Goal: Answer question/provide support

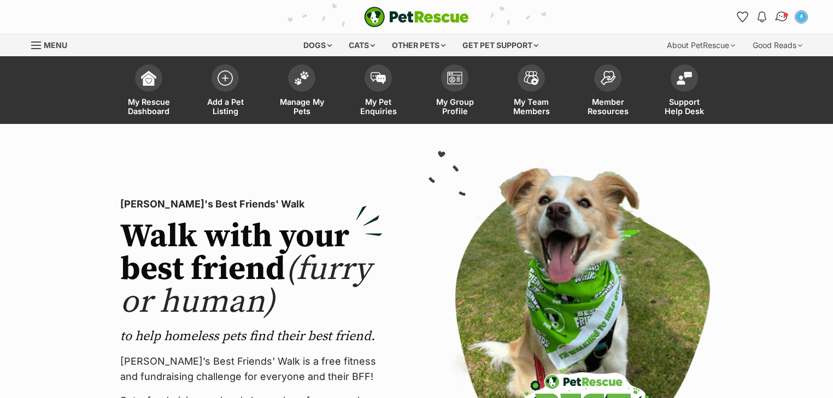
click at [778, 17] on img "Conversations" at bounding box center [781, 17] width 15 height 14
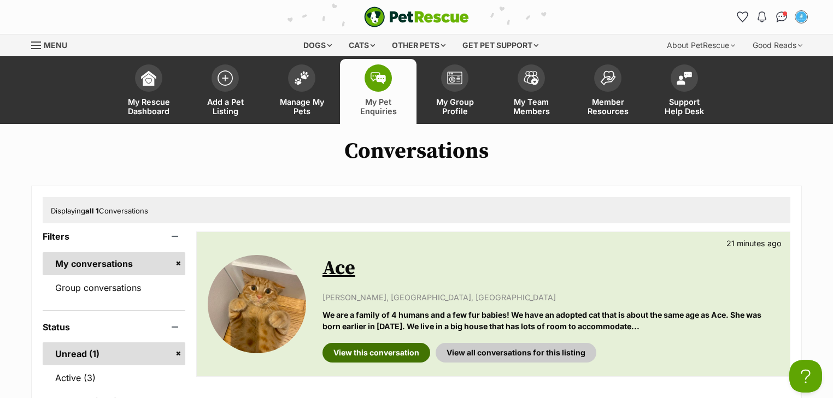
click at [381, 352] on link "View this conversation" at bounding box center [376, 353] width 108 height 20
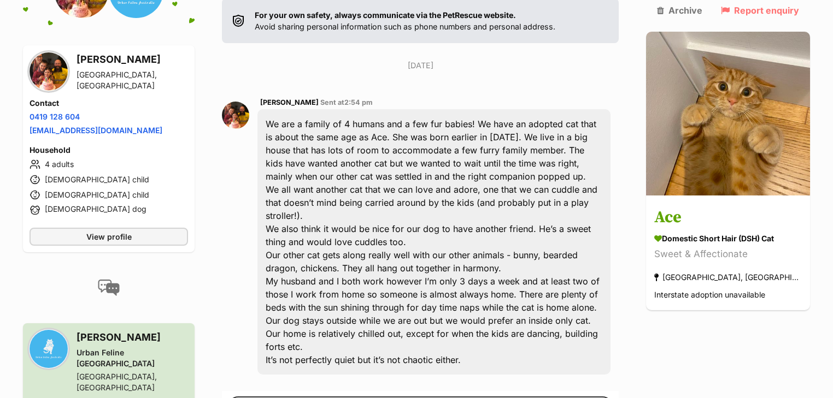
scroll to position [240, 0]
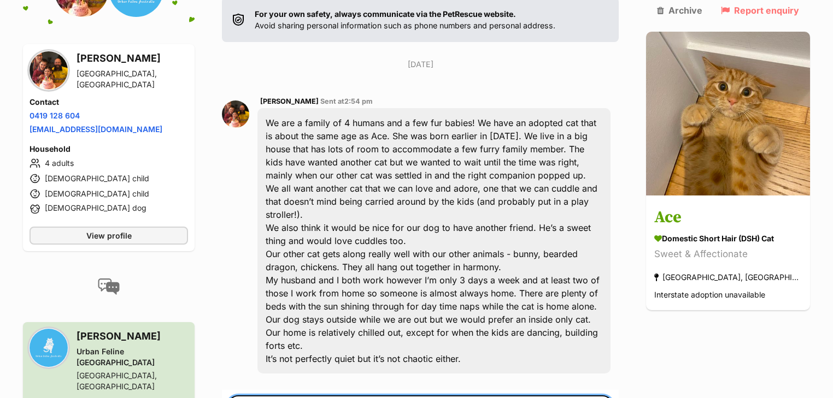
paste textarea "Hi Kit, thanks for reaching out. We have someone coming to meet this little gen…"
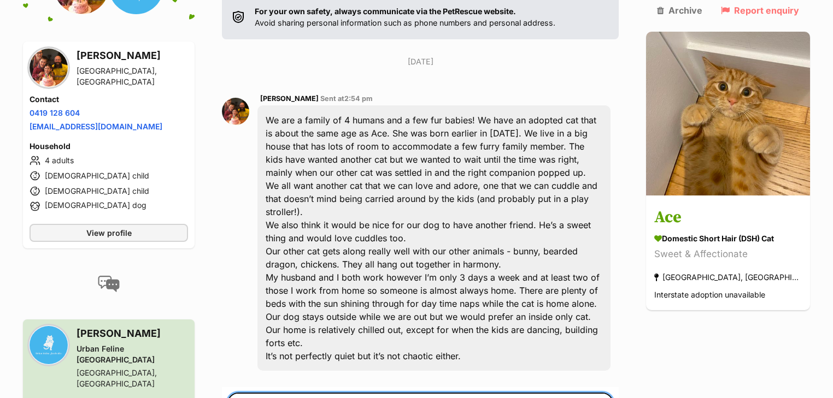
drag, startPoint x: 265, startPoint y: 367, endPoint x: 422, endPoint y: 362, distance: 156.9
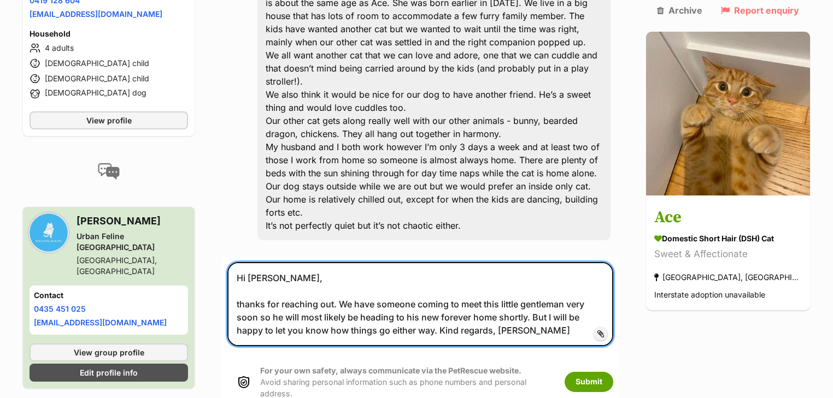
scroll to position [374, 0]
drag, startPoint x: 271, startPoint y: 262, endPoint x: 229, endPoint y: 264, distance: 42.1
click at [234, 260] on form "Hi Terri, thanks for reaching out. We have someone coming to meet this little g…" at bounding box center [420, 335] width 397 height 159
click at [517, 271] on textarea "Hi Terri, Thanks for reaching out. We have someone coming to meet this little g…" at bounding box center [420, 304] width 386 height 84
click at [395, 289] on textarea "Hi Terri, Thanks for reaching out. We have someone coming to meet this little g…" at bounding box center [420, 304] width 386 height 84
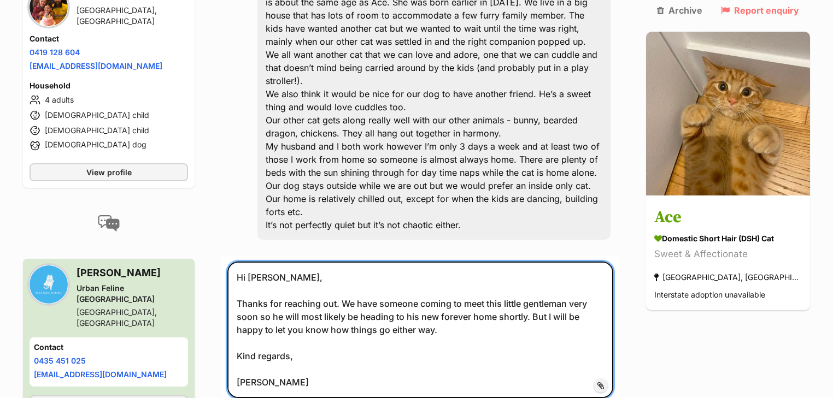
type textarea "Hi Terri, Thanks for reaching out. We have someone coming to meet this little g…"
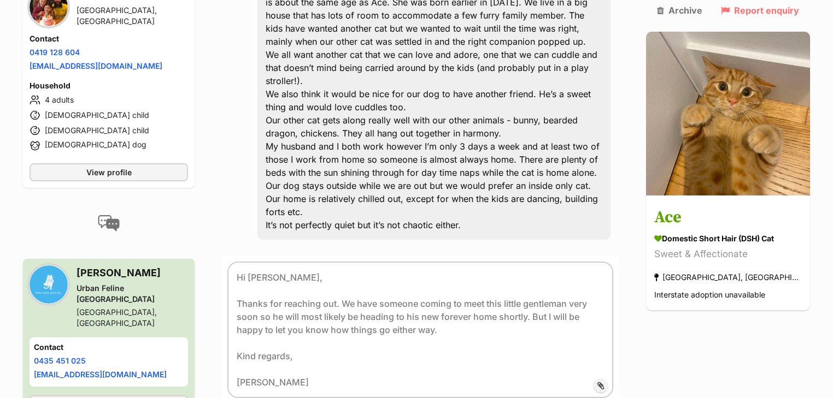
scroll to position [243, 0]
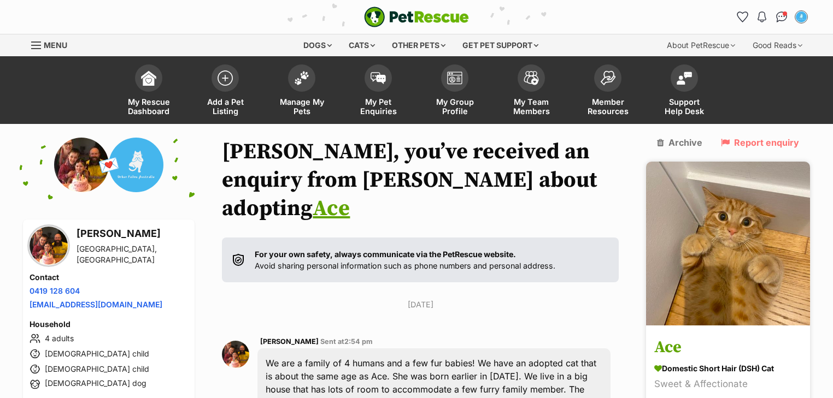
click at [728, 221] on img at bounding box center [728, 244] width 164 height 164
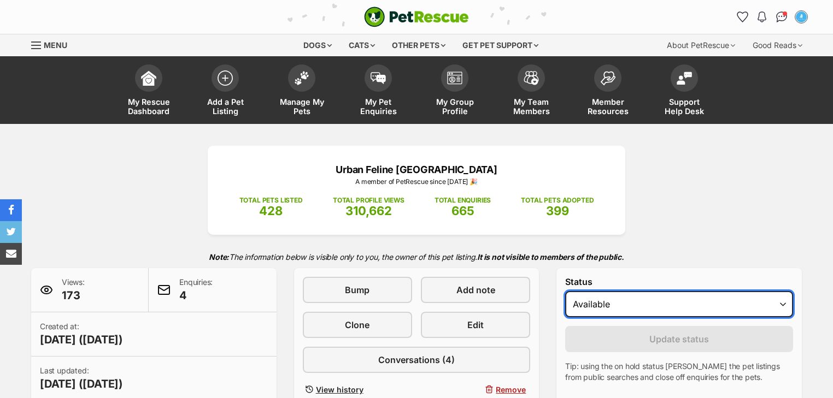
click at [598, 300] on select "Draft - not available as listing has enquires Available On hold Adopted" at bounding box center [679, 304] width 228 height 26
select select "on_hold"
click at [565, 291] on select "Draft - not available as listing has enquires Available On hold Adopted" at bounding box center [679, 304] width 228 height 26
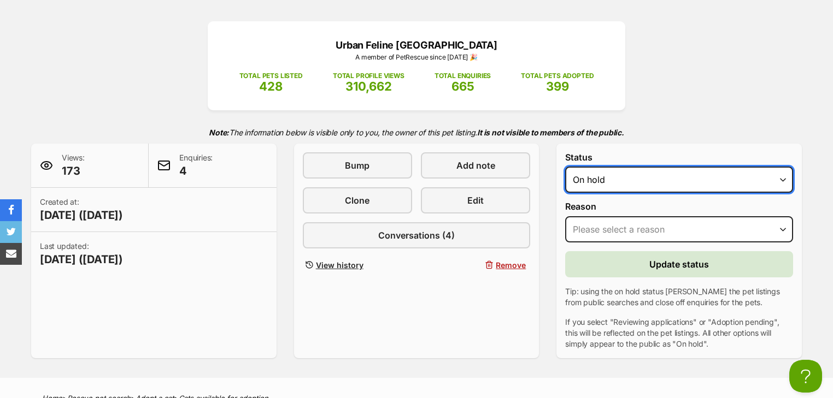
scroll to position [131, 0]
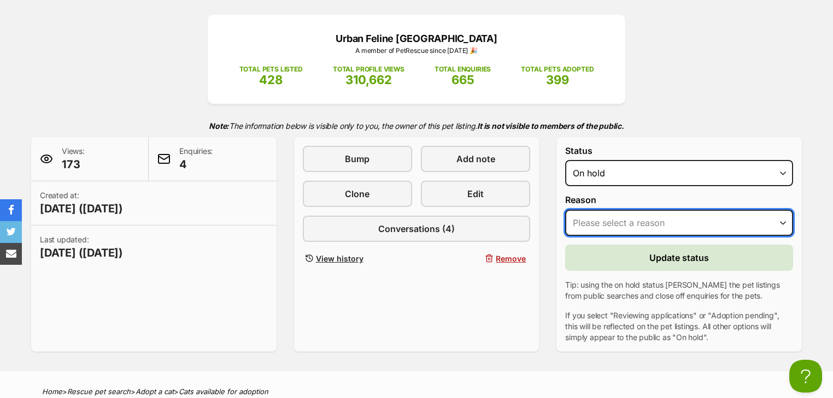
click at [594, 219] on select "Please select a reason Medical reasons Reviewing applications Adoption pending …" at bounding box center [679, 223] width 228 height 26
click at [594, 223] on select "Please select a reason Medical reasons Reviewing applications Adoption pending …" at bounding box center [679, 223] width 228 height 26
select select "reviewing_applications"
click at [565, 210] on select "Please select a reason Medical reasons Reviewing applications Adoption pending …" at bounding box center [679, 223] width 228 height 26
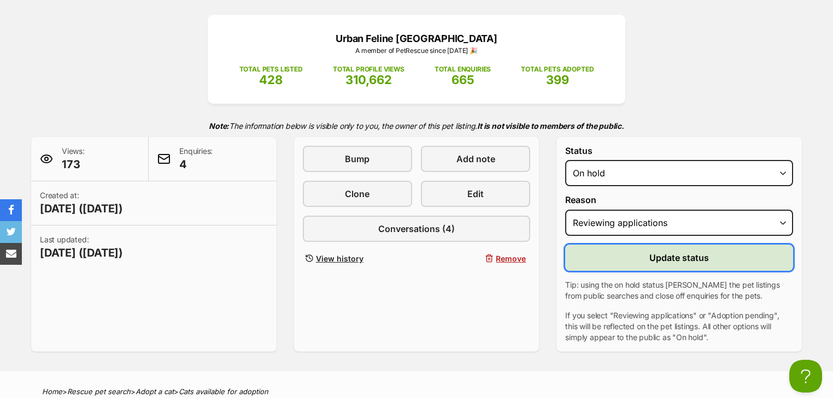
click at [625, 263] on button "Update status" at bounding box center [679, 258] width 228 height 26
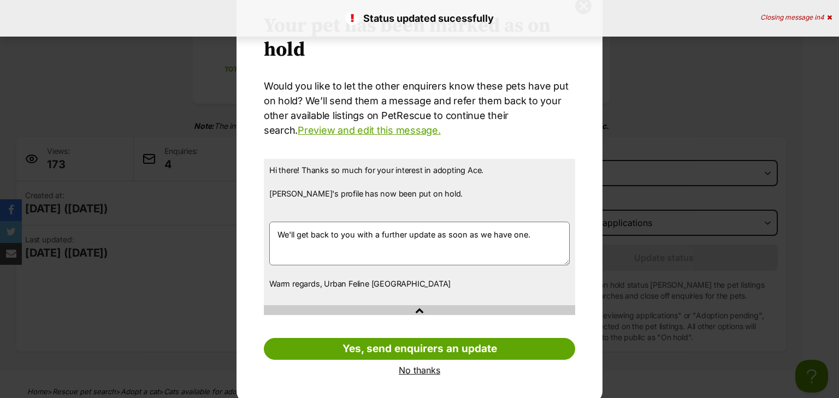
scroll to position [45, 0]
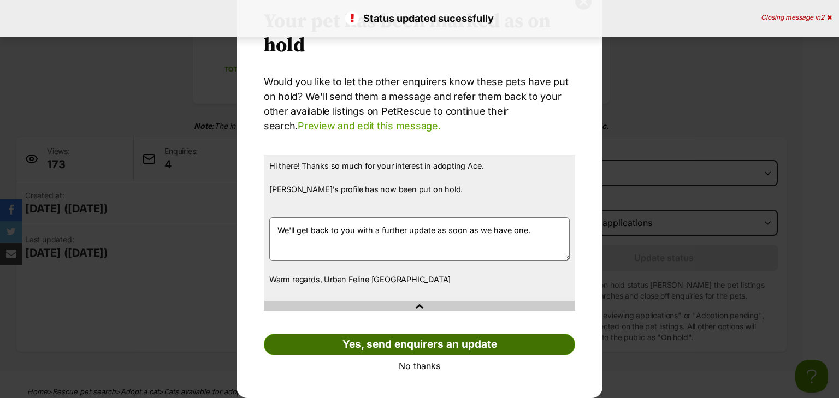
click at [445, 344] on link "Yes, send enquirers an update" at bounding box center [419, 345] width 311 height 22
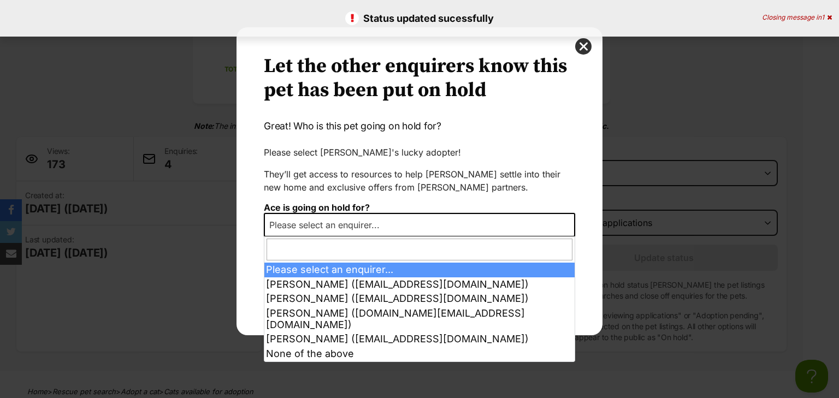
click at [374, 227] on span "Please select an enquirer..." at bounding box center [328, 224] width 126 height 15
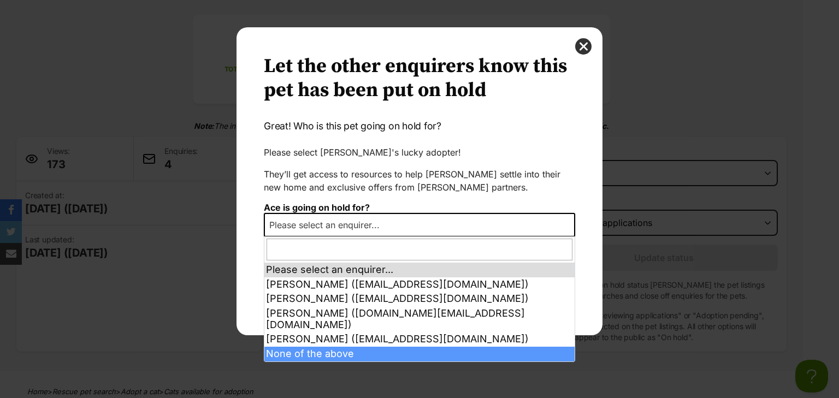
select select "other"
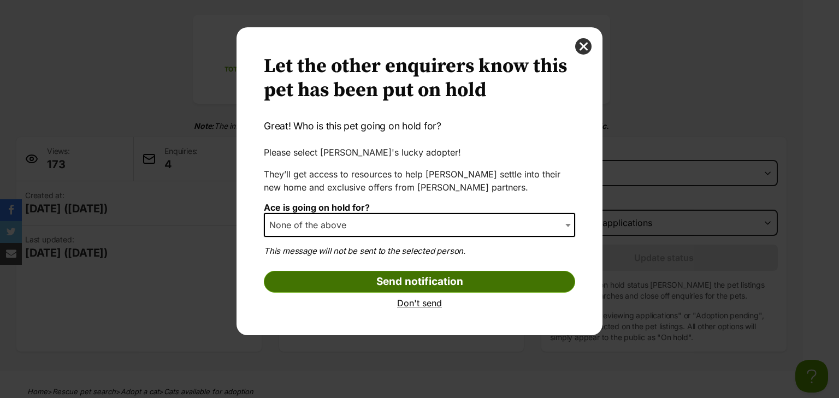
click at [412, 280] on input "Send notification" at bounding box center [419, 282] width 311 height 22
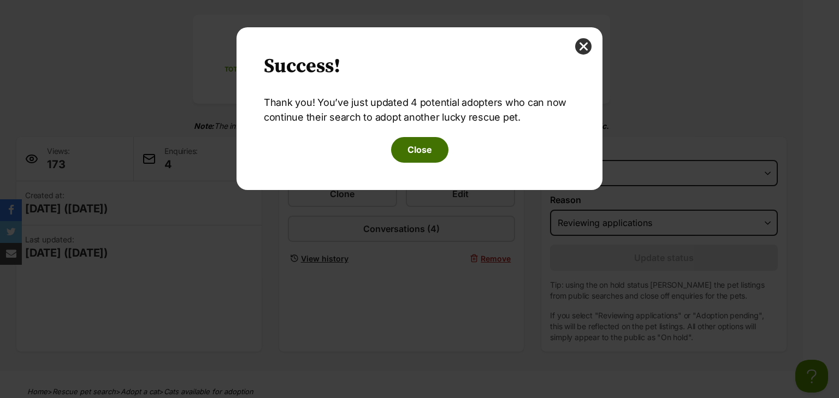
click at [416, 157] on button "Close" at bounding box center [419, 149] width 57 height 25
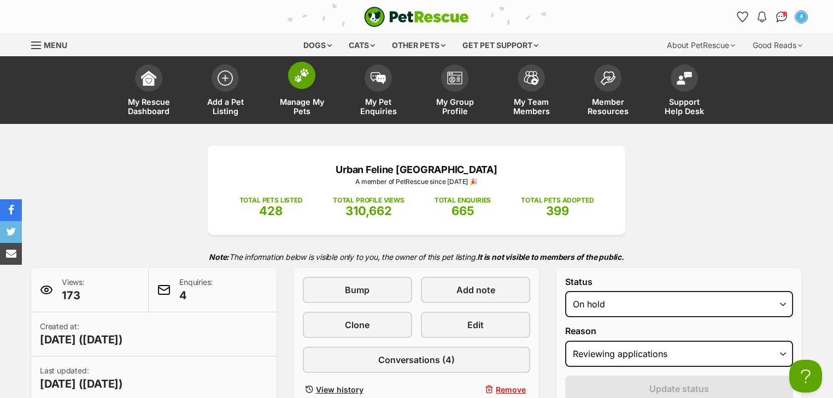
click at [314, 93] on link "Manage My Pets" at bounding box center [301, 91] width 77 height 65
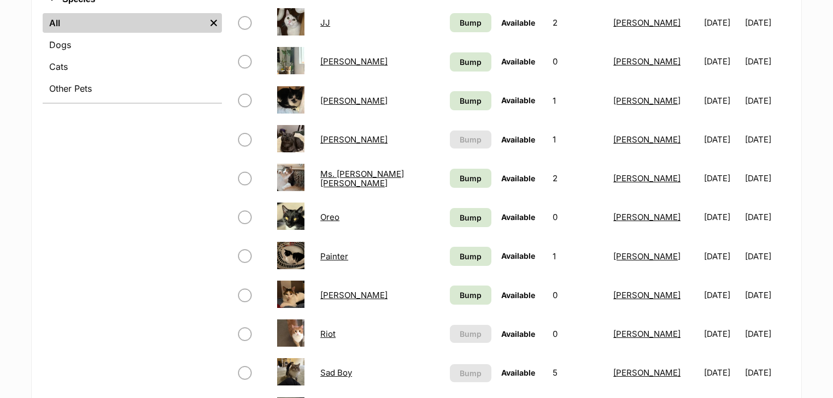
scroll to position [525, 0]
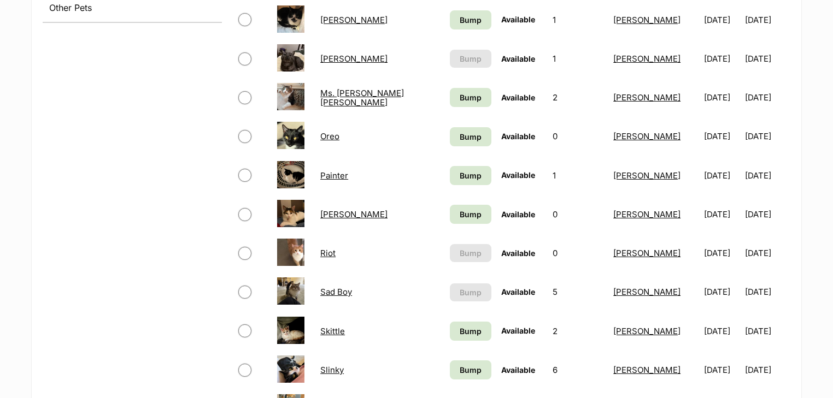
click at [352, 291] on link "Sad Boy" at bounding box center [336, 292] width 32 height 10
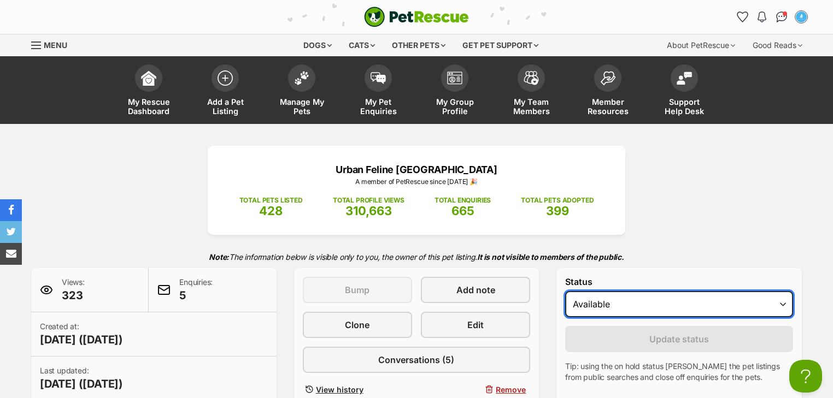
click at [605, 300] on select "Draft - not available as listing has enquires Available On hold Adopted" at bounding box center [679, 304] width 228 height 26
select select "on_hold"
click at [565, 291] on select "Draft - not available as listing has enquires Available On hold Adopted" at bounding box center [679, 304] width 228 height 26
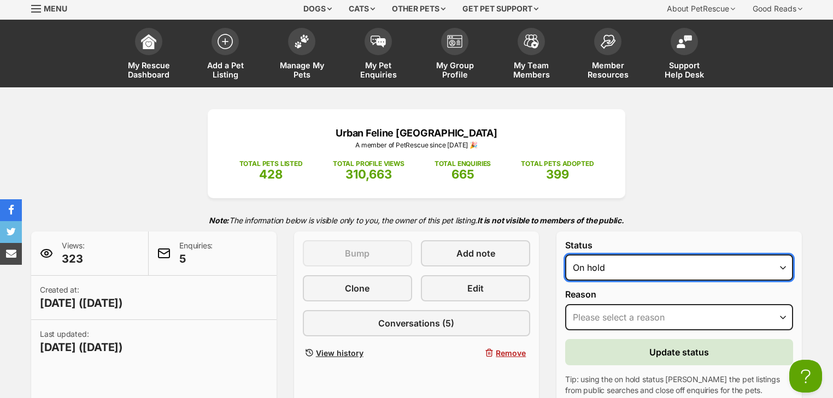
scroll to position [87, 0]
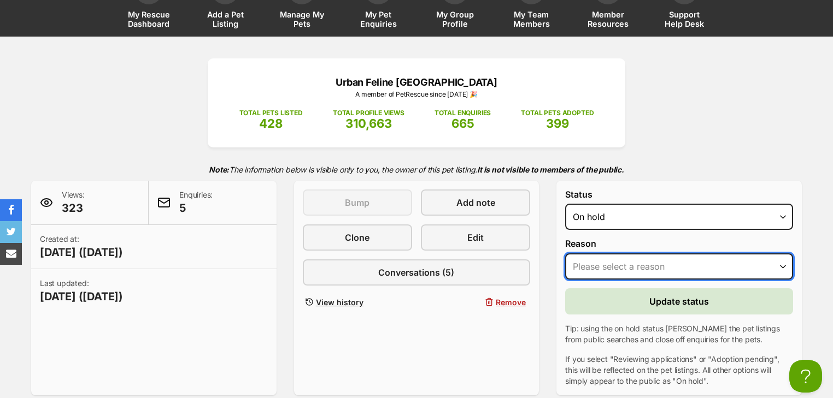
click at [591, 268] on select "Please select a reason Medical reasons Reviewing applications Adoption pending …" at bounding box center [679, 267] width 228 height 26
click at [589, 256] on select "Please select a reason Medical reasons Reviewing applications Adoption pending …" at bounding box center [679, 267] width 228 height 26
select select "reviewing_applications"
click at [565, 254] on select "Please select a reason Medical reasons Reviewing applications Adoption pending …" at bounding box center [679, 267] width 228 height 26
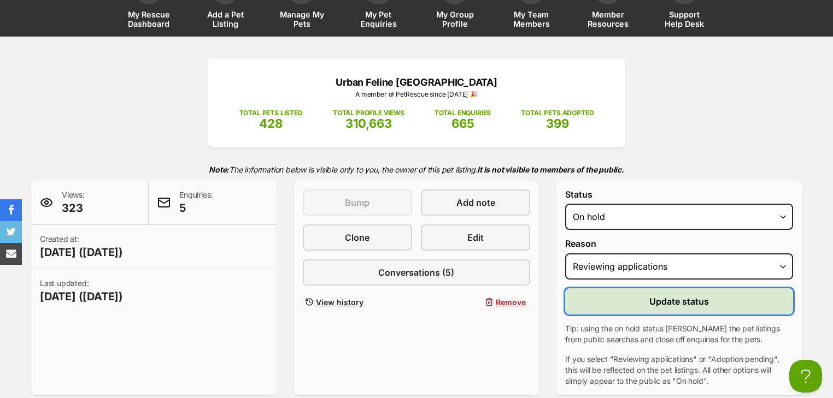
click at [601, 299] on button "Update status" at bounding box center [679, 302] width 228 height 26
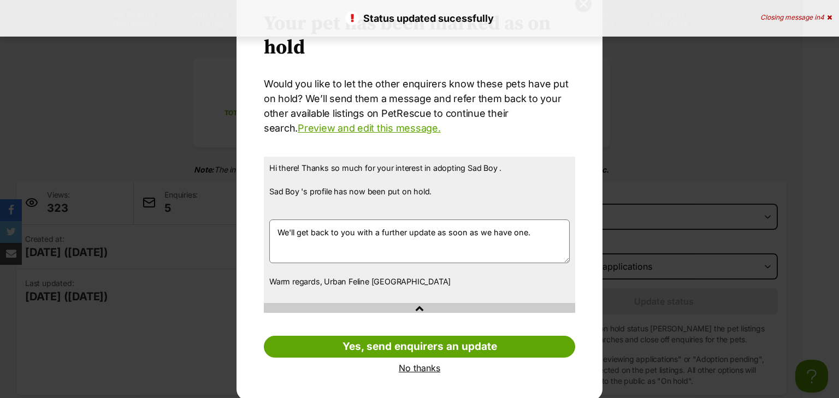
scroll to position [45, 0]
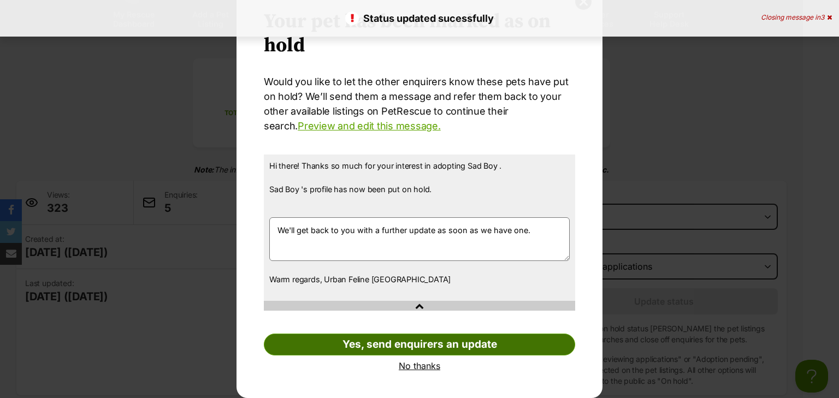
click at [415, 341] on link "Yes, send enquirers an update" at bounding box center [419, 345] width 311 height 22
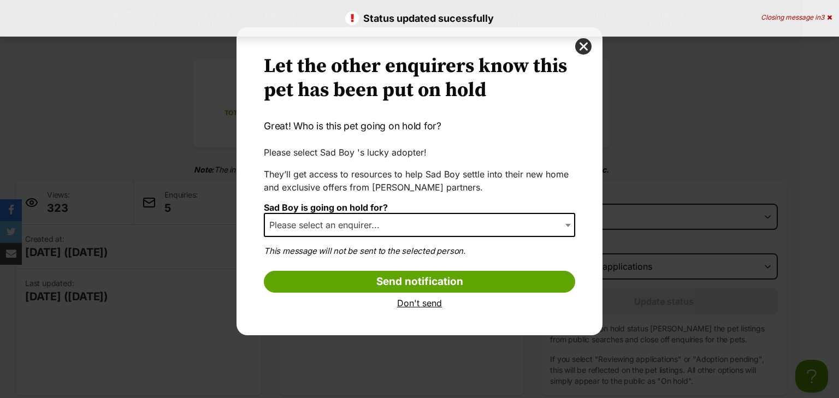
scroll to position [0, 0]
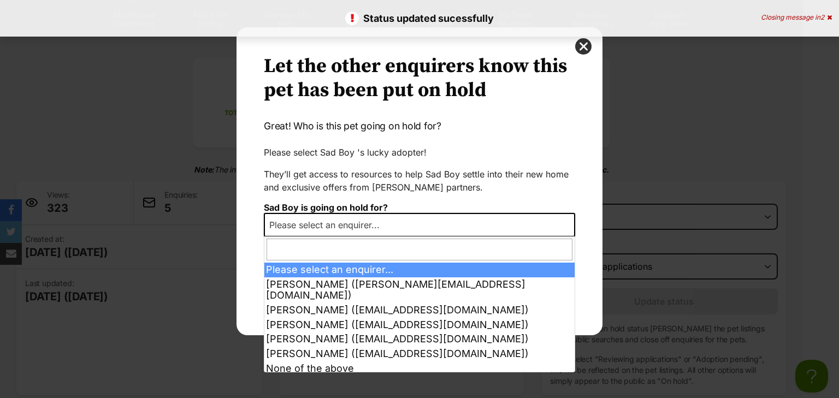
click at [368, 222] on span "Please select an enquirer..." at bounding box center [328, 224] width 126 height 15
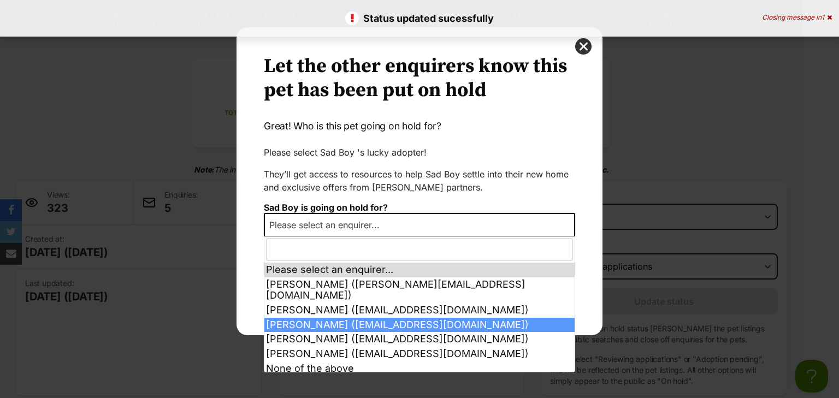
select select "2017875"
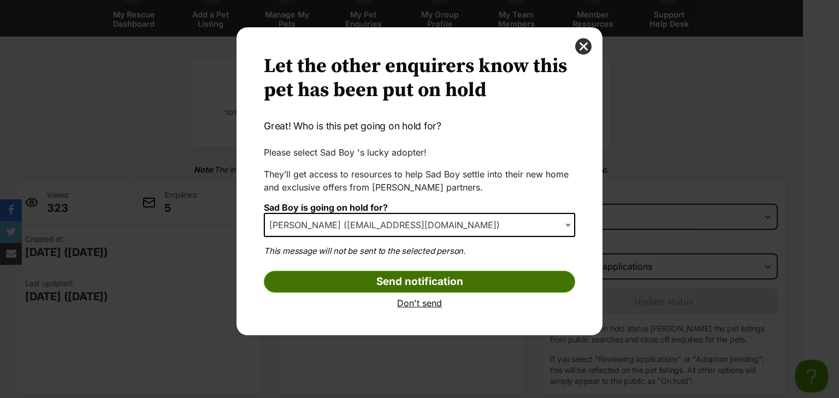
click at [357, 284] on input "Send notification" at bounding box center [419, 282] width 311 height 22
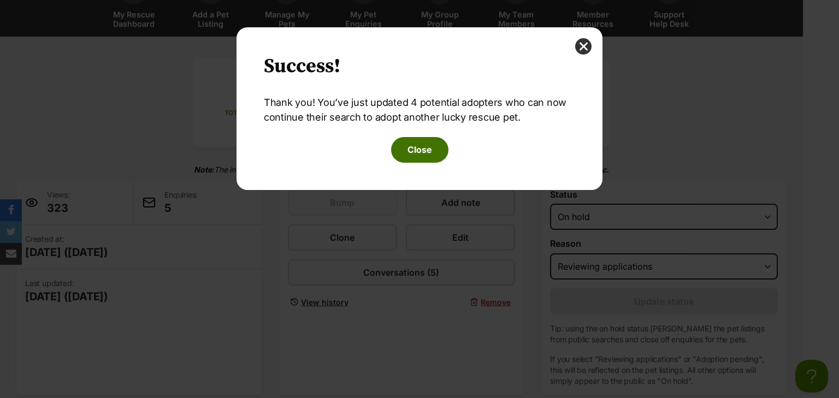
click at [424, 148] on button "Close" at bounding box center [419, 149] width 57 height 25
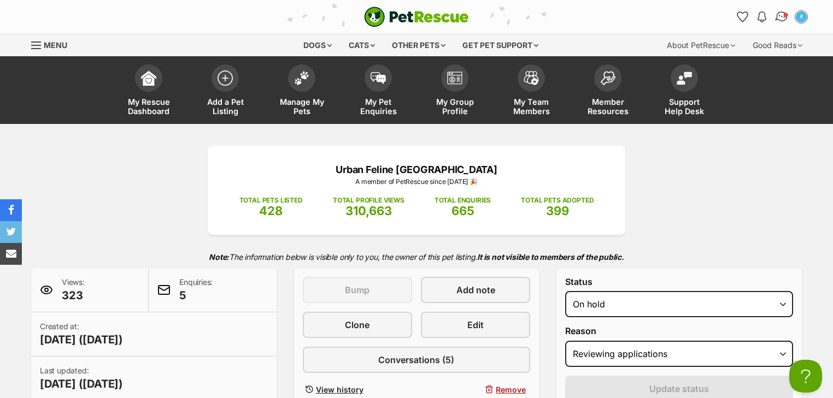
click at [785, 15] on span "Conversations" at bounding box center [785, 14] width 5 height 5
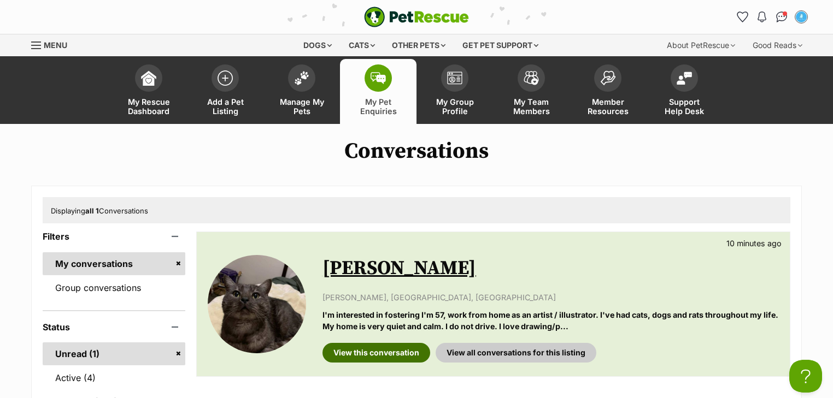
click at [392, 355] on link "View this conversation" at bounding box center [376, 353] width 108 height 20
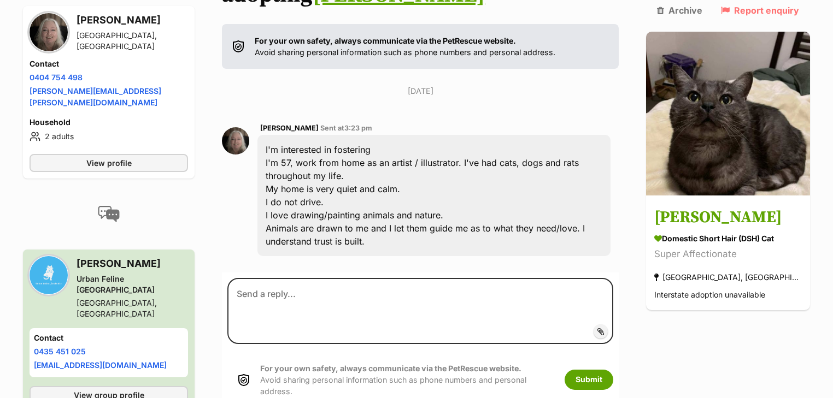
scroll to position [219, 0]
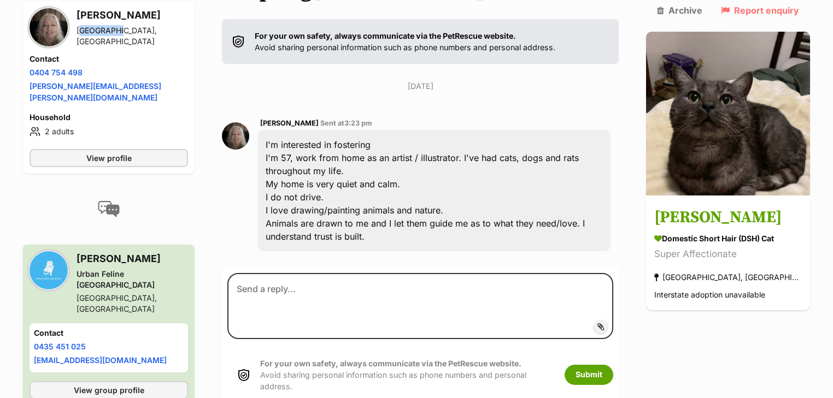
drag, startPoint x: 112, startPoint y: 36, endPoint x: 77, endPoint y: 32, distance: 35.1
click at [77, 32] on div "[GEOGRAPHIC_DATA], [GEOGRAPHIC_DATA]" at bounding box center [132, 36] width 111 height 22
copy div "Kurunjang"
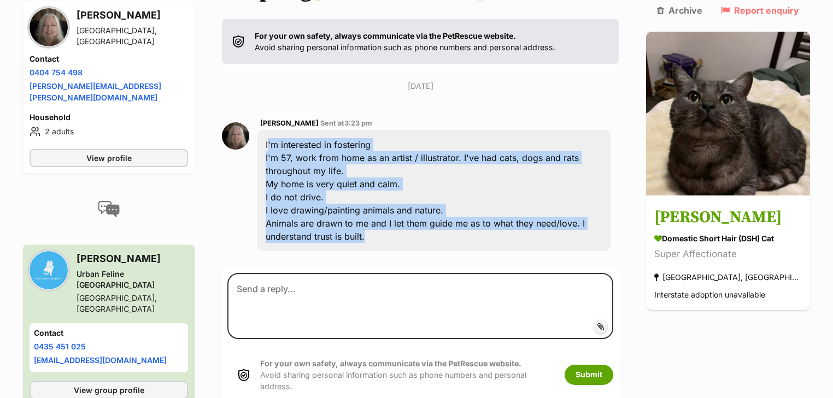
drag, startPoint x: 383, startPoint y: 206, endPoint x: 264, endPoint y: 112, distance: 150.9
click at [264, 130] on div "I'm interested in fostering I'm 57, work from home as an artist / illustrator. …" at bounding box center [433, 190] width 353 height 121
click at [354, 133] on div "I'm interested in fostering I'm 57, work from home as an artist / illustrator. …" at bounding box center [433, 190] width 353 height 121
drag, startPoint x: 379, startPoint y: 207, endPoint x: 271, endPoint y: 111, distance: 144.0
click at [271, 130] on div "I'm interested in fostering I'm 57, work from home as an artist / illustrator. …" at bounding box center [433, 190] width 353 height 121
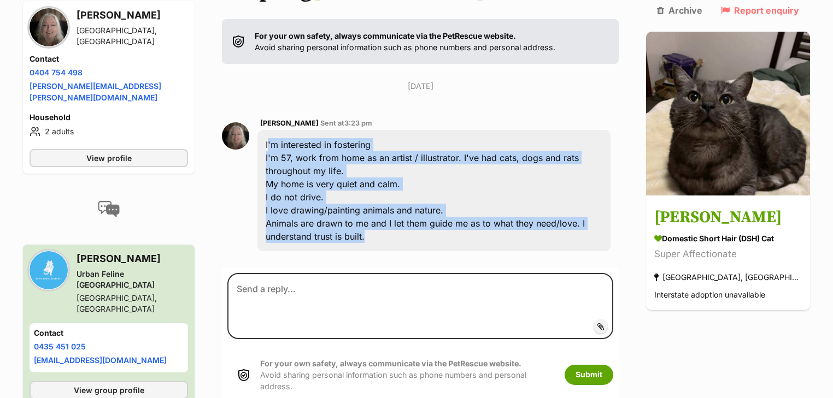
click at [294, 130] on div "I'm interested in fostering I'm 57, work from home as an artist / illustrator. …" at bounding box center [433, 190] width 353 height 121
drag, startPoint x: 271, startPoint y: 111, endPoint x: 387, endPoint y: 214, distance: 155.2
click at [387, 214] on div "I'm interested in fostering I'm 57, work from home as an artist / illustrator. …" at bounding box center [433, 190] width 353 height 121
click at [352, 179] on div "I'm interested in fostering I'm 57, work from home as an artist / illustrator. …" at bounding box center [433, 190] width 353 height 121
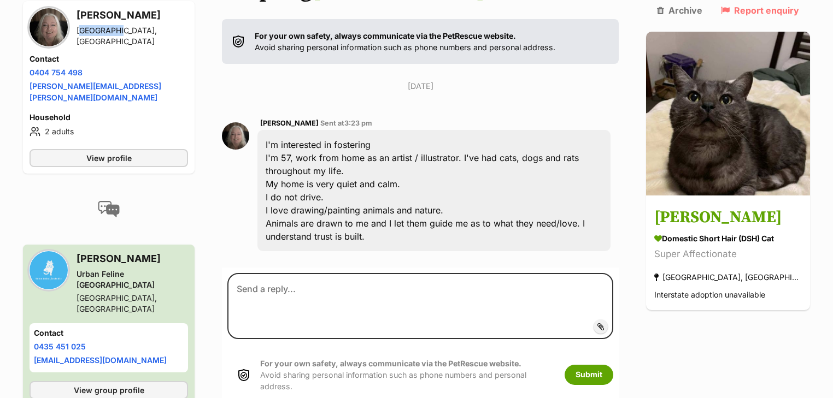
drag, startPoint x: 113, startPoint y: 37, endPoint x: 77, endPoint y: 34, distance: 36.2
click at [77, 34] on div "Kurunjang, VIC" at bounding box center [132, 36] width 111 height 22
copy div "Kurunjang"
drag, startPoint x: 137, startPoint y: 87, endPoint x: 37, endPoint y: 89, distance: 99.5
click at [31, 89] on li "Email address rosalie.maguire@gmail.com" at bounding box center [109, 91] width 158 height 23
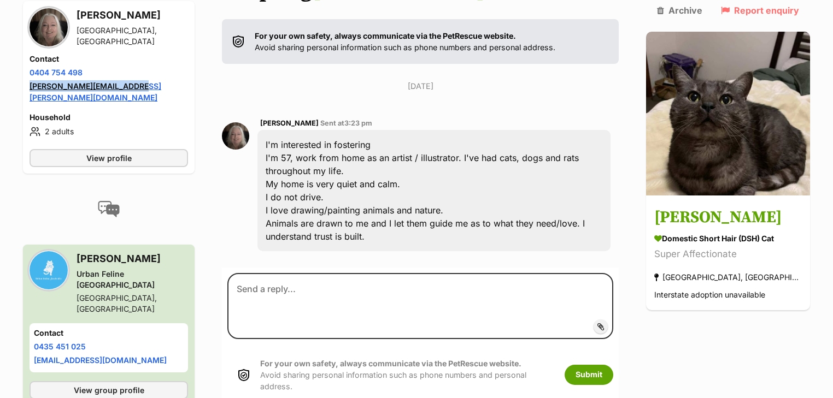
copy link "rosalie.maguire@gmail.com"
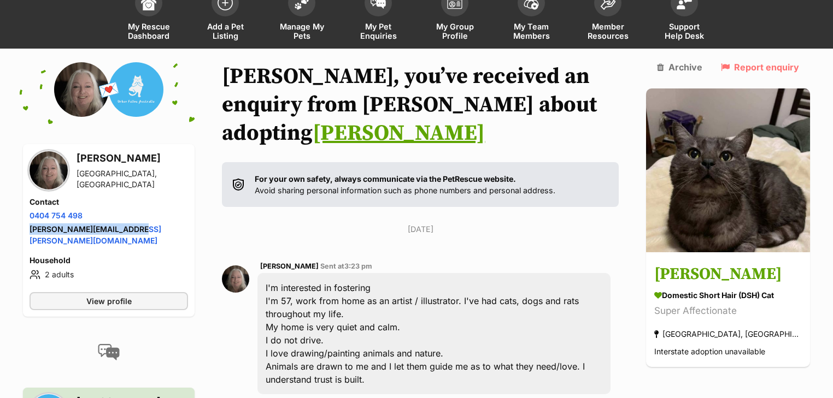
scroll to position [0, 0]
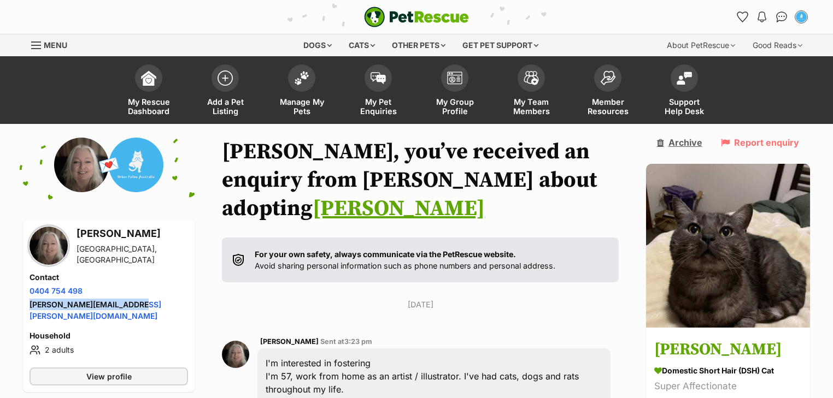
click at [692, 138] on link "Archive" at bounding box center [679, 143] width 45 height 10
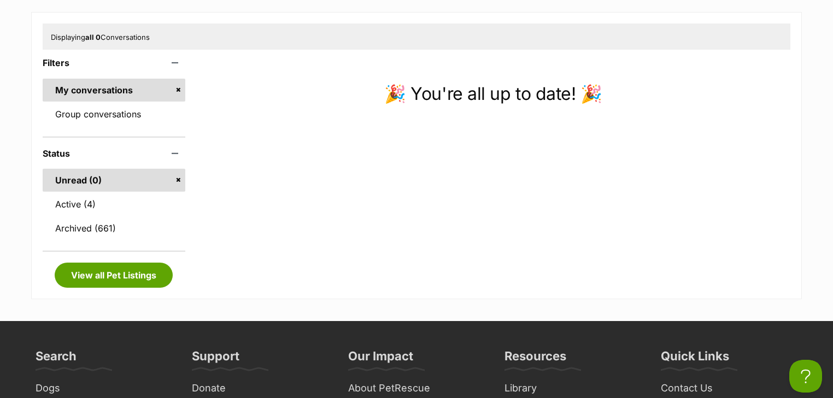
scroll to position [175, 0]
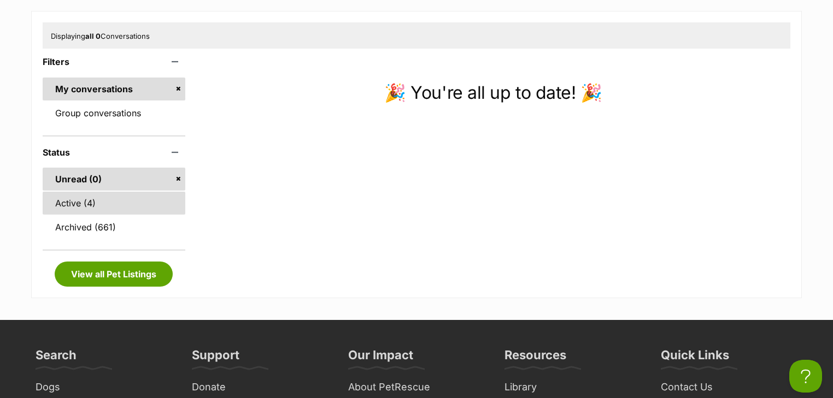
click at [84, 199] on link "Active (4)" at bounding box center [114, 203] width 143 height 23
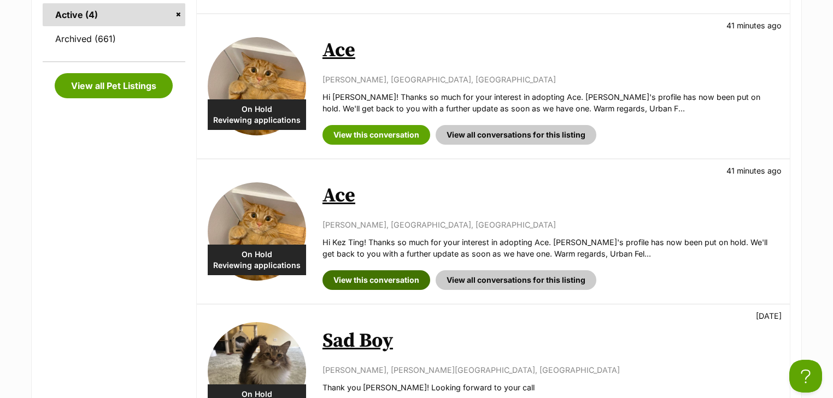
scroll to position [568, 0]
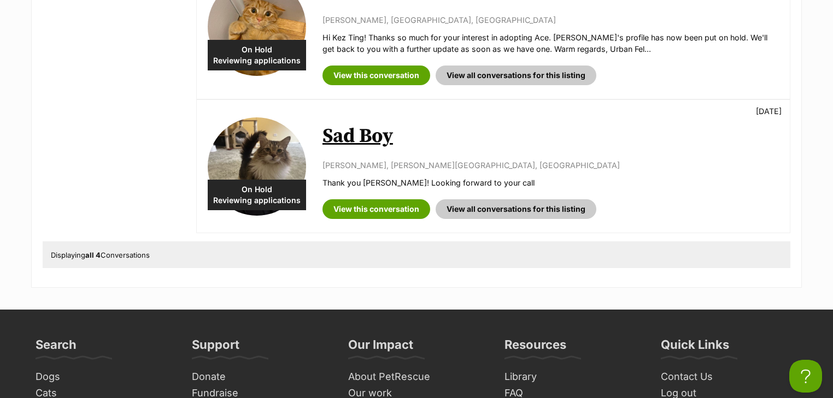
click at [374, 219] on div "On Hold Reviewing applications Sad Boy 1 day ago Heming Hu, Caulfield North, VI…" at bounding box center [493, 166] width 593 height 133
click at [373, 211] on link "View this conversation" at bounding box center [376, 209] width 108 height 20
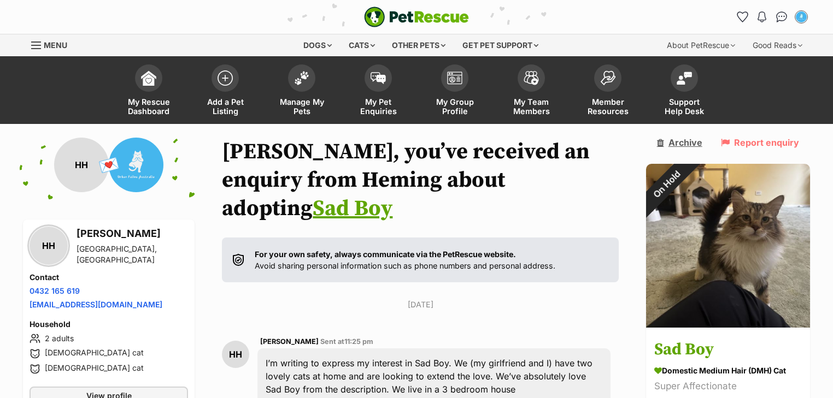
click at [697, 142] on link "Archive" at bounding box center [679, 143] width 45 height 10
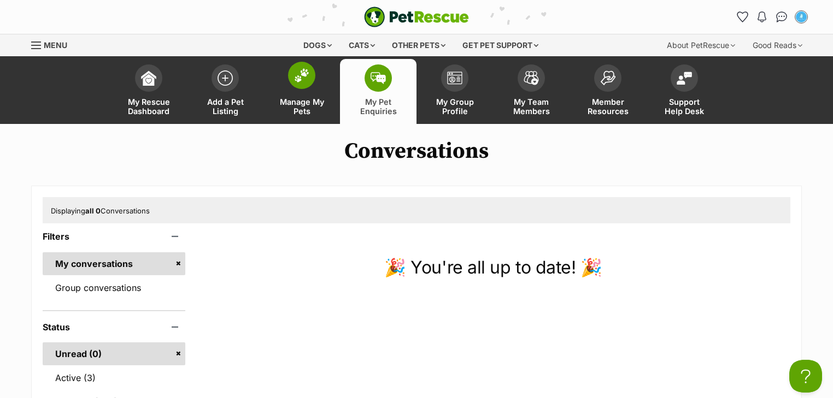
click at [293, 98] on span "Manage My Pets" at bounding box center [301, 106] width 49 height 19
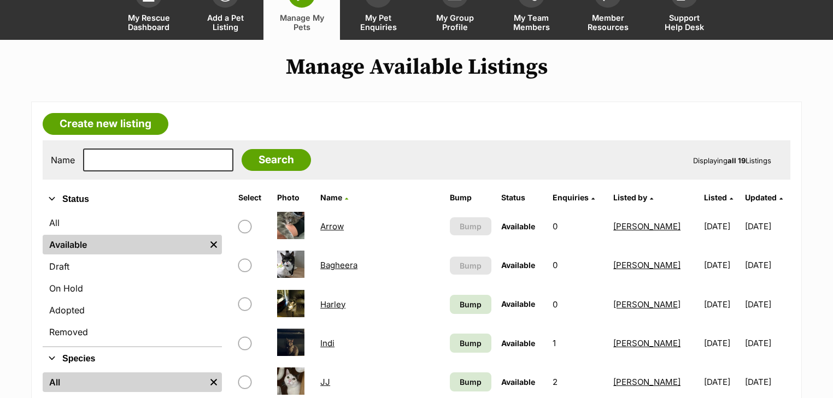
scroll to position [175, 0]
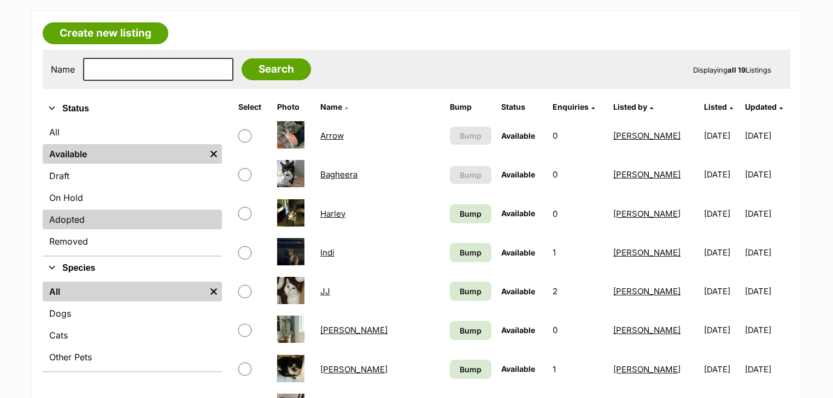
click at [86, 225] on link "Adopted" at bounding box center [132, 220] width 179 height 20
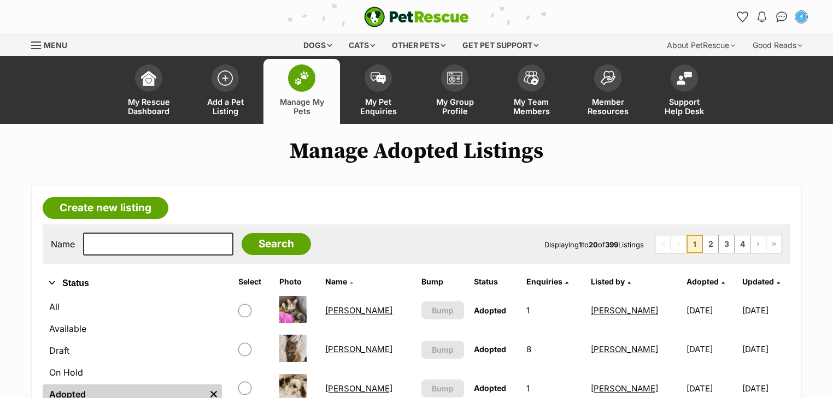
click at [686, 279] on span "Adopted" at bounding box center [702, 281] width 32 height 9
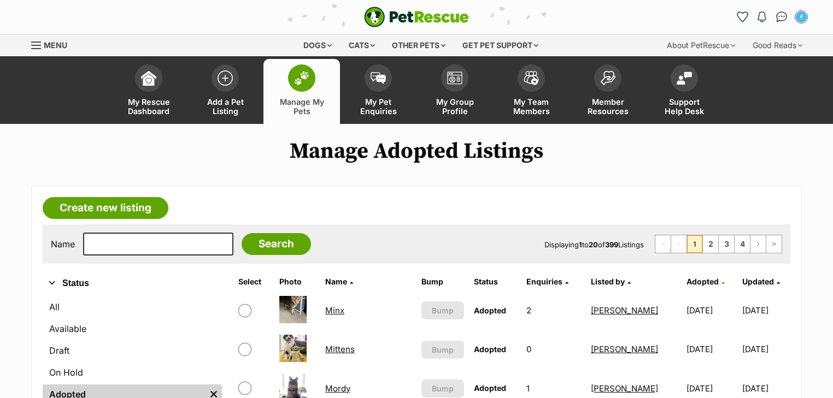
scroll to position [175, 0]
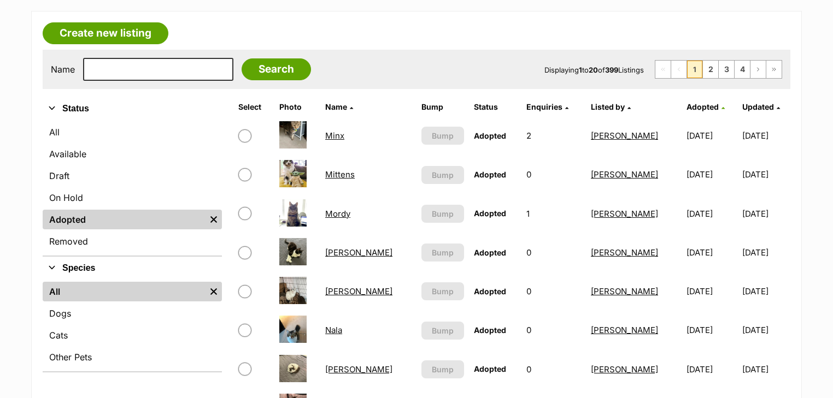
click at [686, 109] on span "Adopted" at bounding box center [702, 106] width 32 height 9
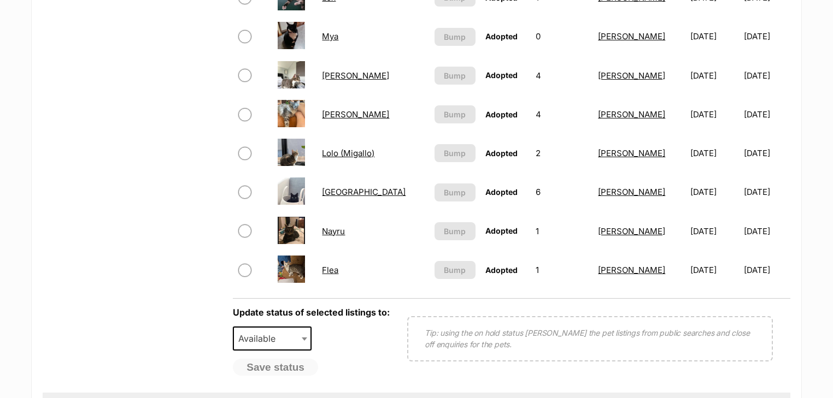
scroll to position [874, 0]
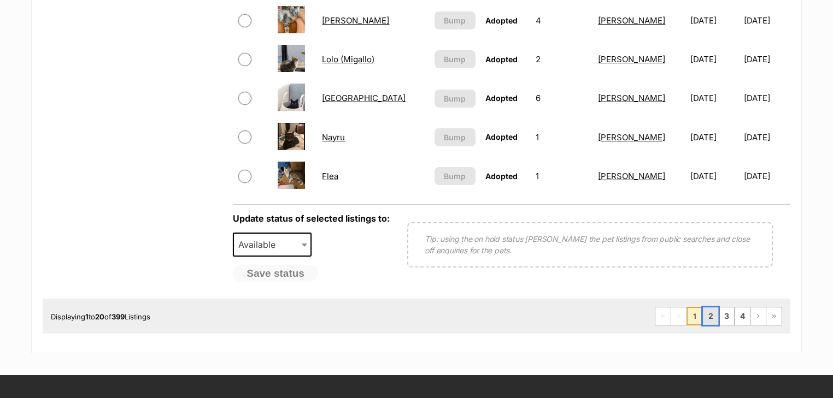
click at [708, 315] on link "2" at bounding box center [710, 316] width 15 height 17
